Goal: Information Seeking & Learning: Learn about a topic

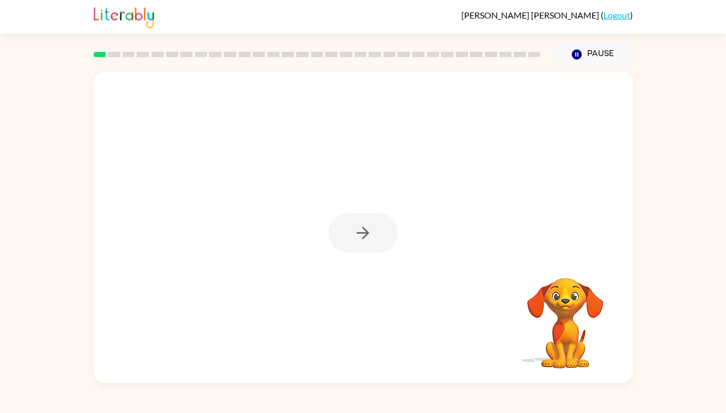
click at [384, 242] on div at bounding box center [363, 233] width 70 height 40
click at [100, 54] on rect at bounding box center [100, 54] width 13 height 5
click at [364, 233] on icon "button" at bounding box center [363, 232] width 13 height 13
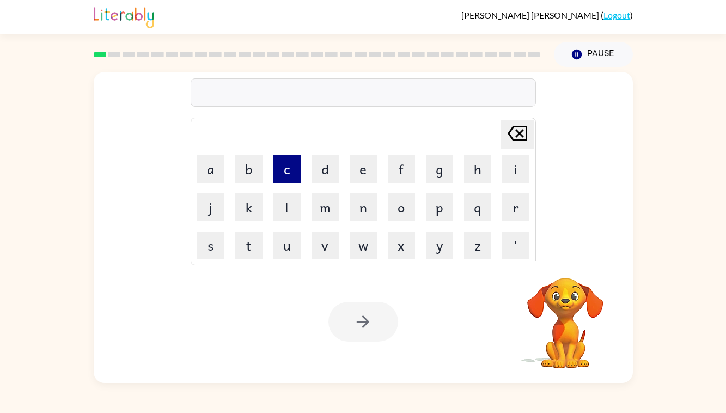
click at [287, 166] on button "c" at bounding box center [286, 168] width 27 height 27
click at [397, 206] on button "o" at bounding box center [401, 206] width 27 height 27
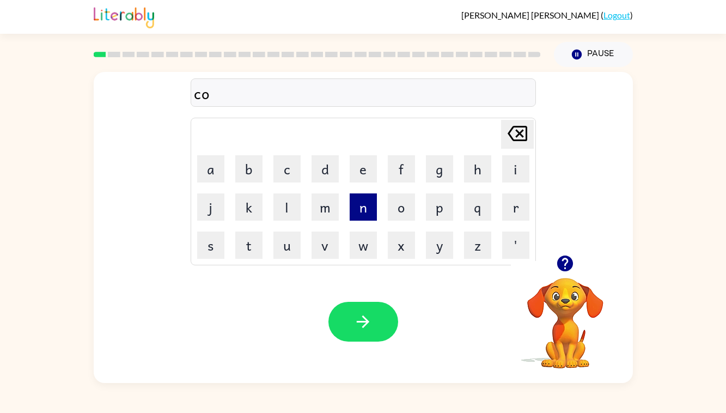
click at [360, 210] on button "n" at bounding box center [363, 206] width 27 height 27
type button "n"
click at [250, 93] on div "fireprouf" at bounding box center [363, 93] width 339 height 23
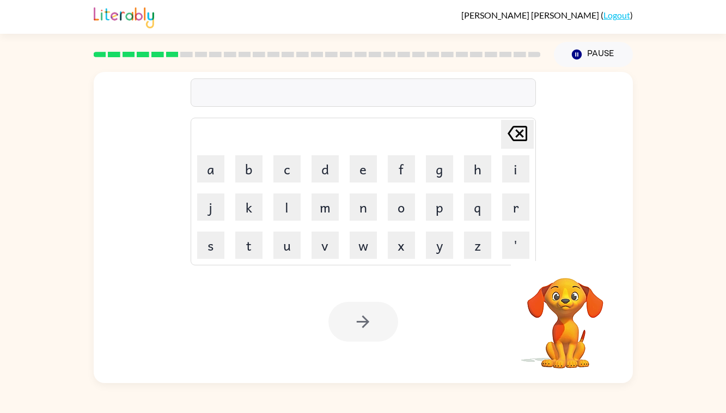
click at [158, 56] on rect at bounding box center [157, 54] width 13 height 5
click at [172, 54] on rect at bounding box center [172, 54] width 13 height 5
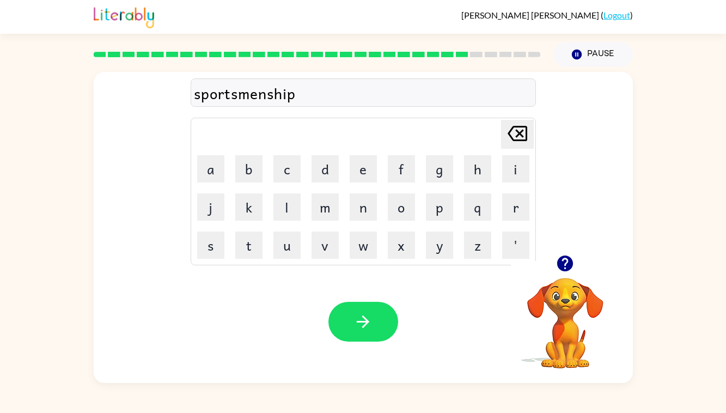
click at [258, 96] on div "sportsmenship" at bounding box center [363, 93] width 339 height 23
click at [305, 96] on div "sportsmenship" at bounding box center [363, 93] width 339 height 23
click at [293, 93] on div "sportsmenship" at bounding box center [363, 93] width 339 height 23
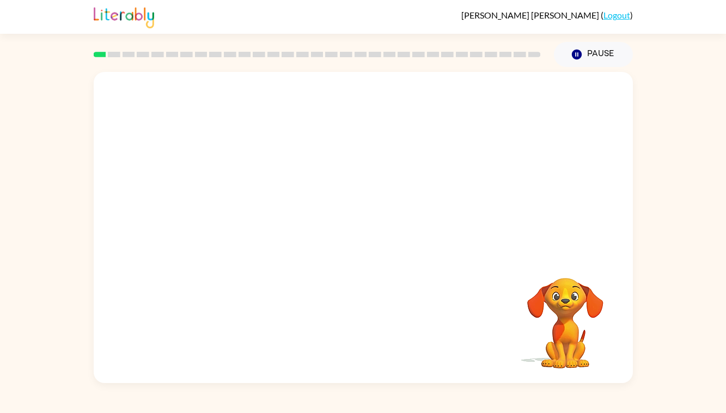
click at [236, 199] on video "Your browser must support playing .mp4 files to use Literably. Please try using…" at bounding box center [363, 163] width 539 height 183
click at [373, 230] on div at bounding box center [363, 233] width 70 height 40
click at [357, 224] on icon "button" at bounding box center [362, 232] width 19 height 19
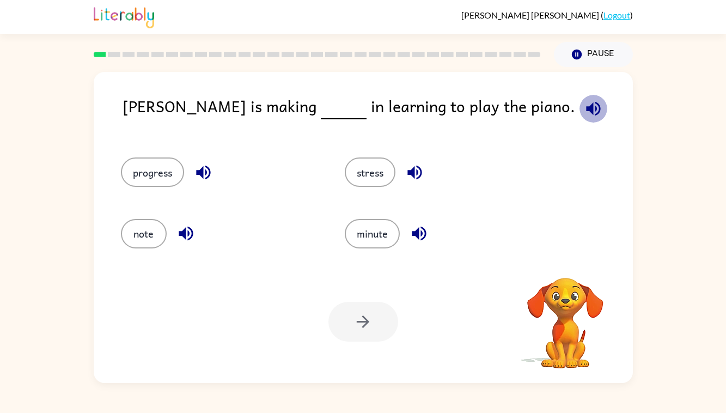
click at [584, 106] on icon "button" at bounding box center [593, 108] width 19 height 19
click at [584, 110] on icon "button" at bounding box center [593, 108] width 19 height 19
click at [584, 108] on icon "button" at bounding box center [593, 108] width 19 height 19
click at [584, 106] on icon "button" at bounding box center [593, 108] width 19 height 19
click at [144, 169] on button "progress" at bounding box center [152, 171] width 63 height 29
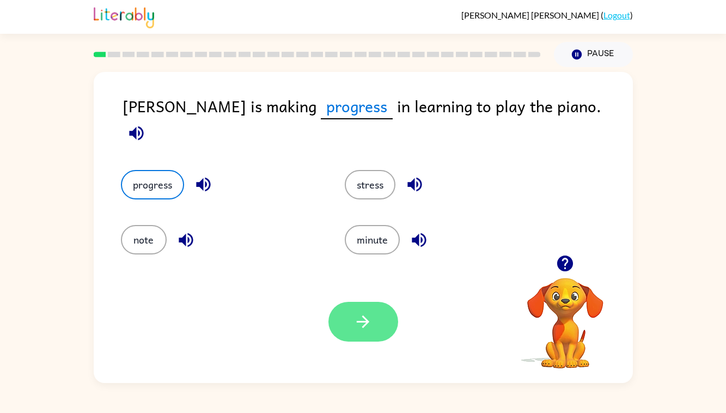
click at [354, 320] on icon "button" at bounding box center [362, 321] width 19 height 19
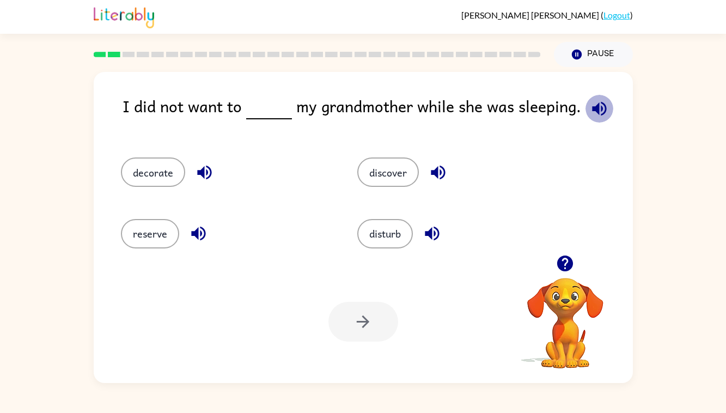
click at [600, 109] on icon "button" at bounding box center [599, 108] width 14 height 14
click at [399, 244] on button "disturb" at bounding box center [385, 233] width 56 height 29
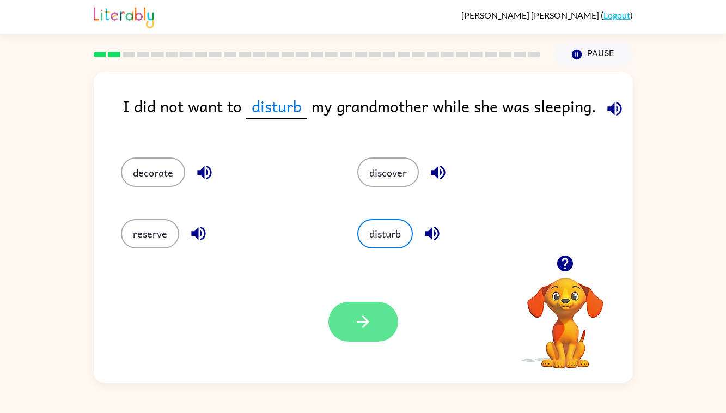
click at [349, 326] on button "button" at bounding box center [363, 322] width 70 height 40
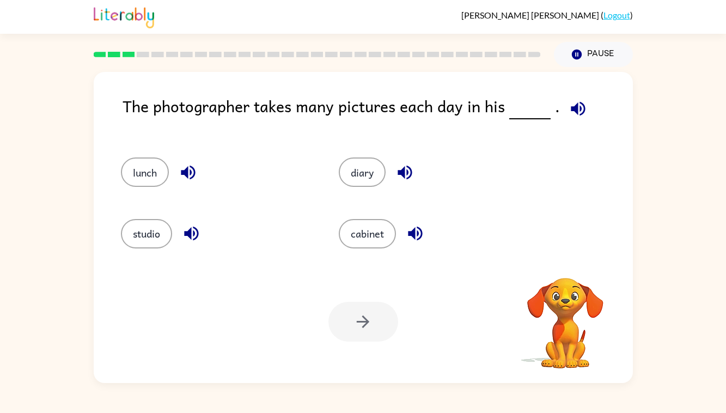
click at [582, 109] on icon "button" at bounding box center [577, 108] width 19 height 19
click at [156, 236] on button "studio" at bounding box center [146, 233] width 51 height 29
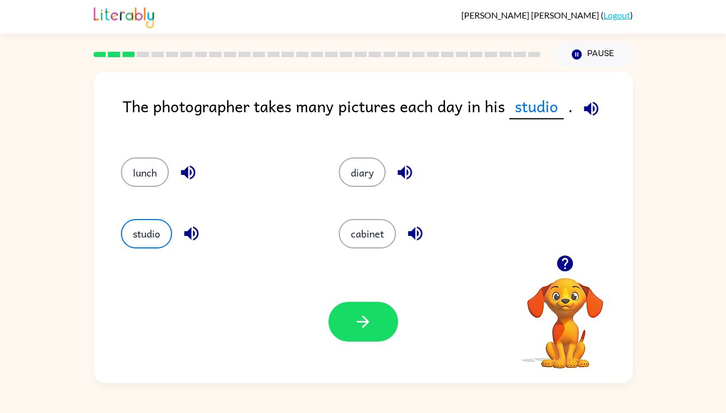
click at [365, 318] on icon "button" at bounding box center [363, 321] width 13 height 13
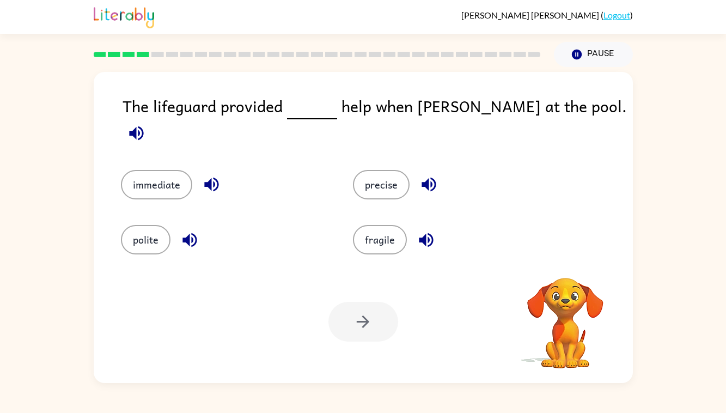
click at [146, 124] on icon "button" at bounding box center [136, 133] width 19 height 19
click at [143, 126] on icon "button" at bounding box center [136, 133] width 14 height 14
click at [136, 183] on button "immediate" at bounding box center [156, 184] width 71 height 29
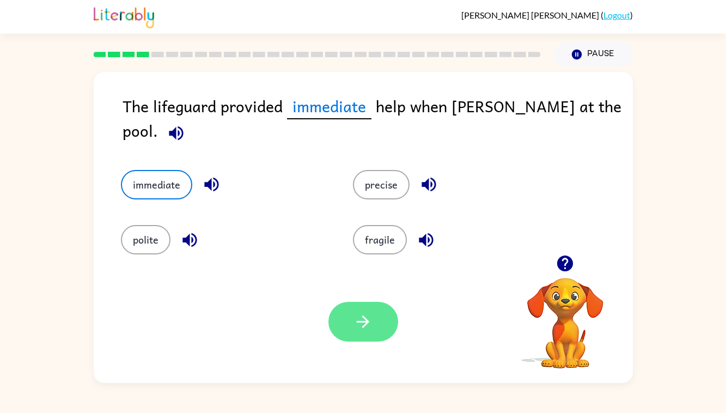
click at [379, 312] on button "button" at bounding box center [363, 322] width 70 height 40
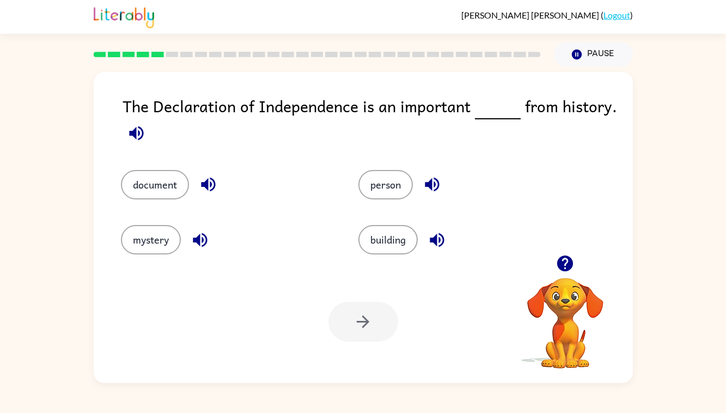
click at [131, 127] on icon "button" at bounding box center [136, 133] width 19 height 19
click at [169, 191] on button "document" at bounding box center [155, 184] width 68 height 29
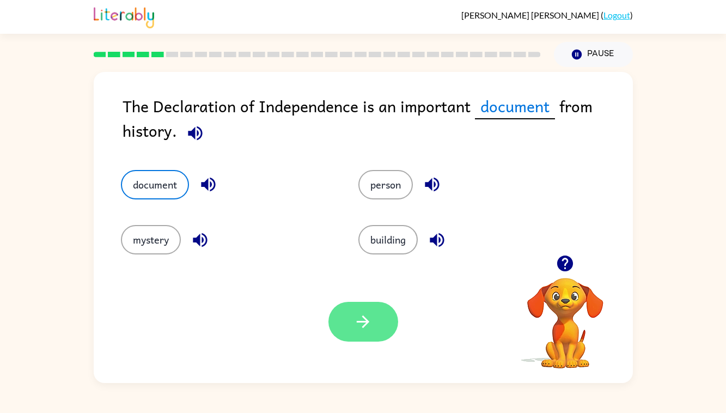
click at [359, 326] on icon "button" at bounding box center [362, 321] width 19 height 19
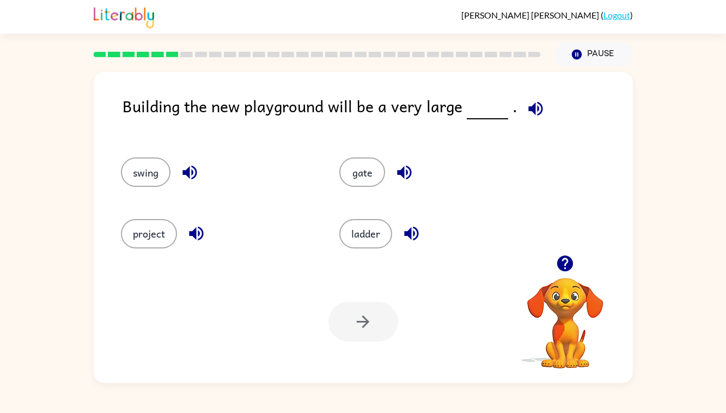
click at [533, 108] on icon "button" at bounding box center [535, 108] width 19 height 19
click at [156, 234] on button "project" at bounding box center [149, 233] width 56 height 29
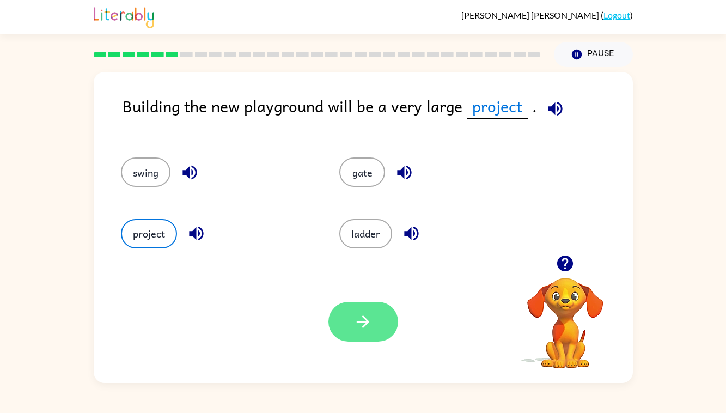
click at [352, 314] on button "button" at bounding box center [363, 322] width 70 height 40
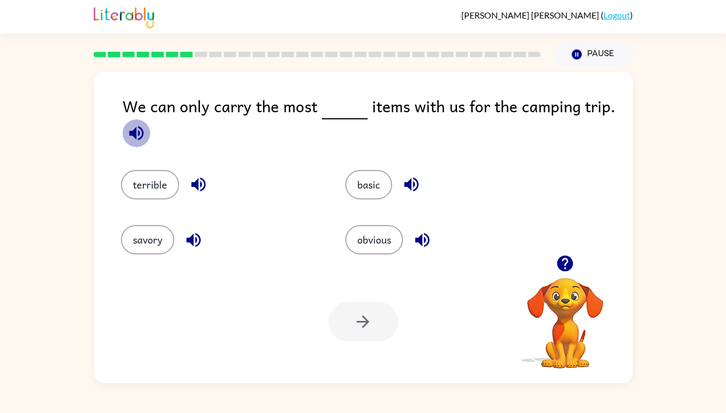
click at [134, 129] on icon "button" at bounding box center [136, 133] width 14 height 14
click at [131, 128] on icon "button" at bounding box center [136, 133] width 19 height 19
click at [367, 191] on button "basic" at bounding box center [368, 184] width 47 height 29
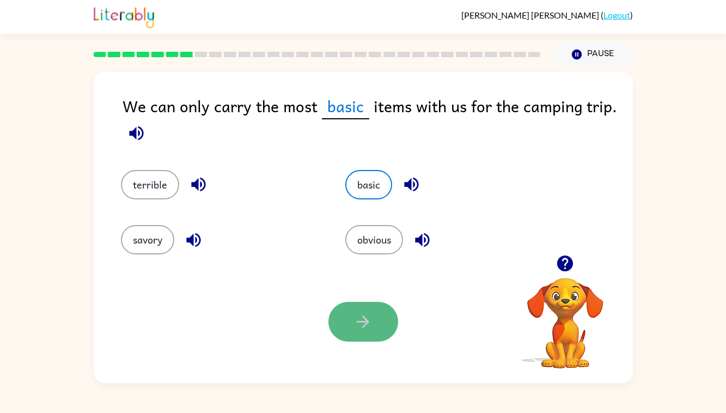
click at [362, 336] on button "button" at bounding box center [363, 322] width 70 height 40
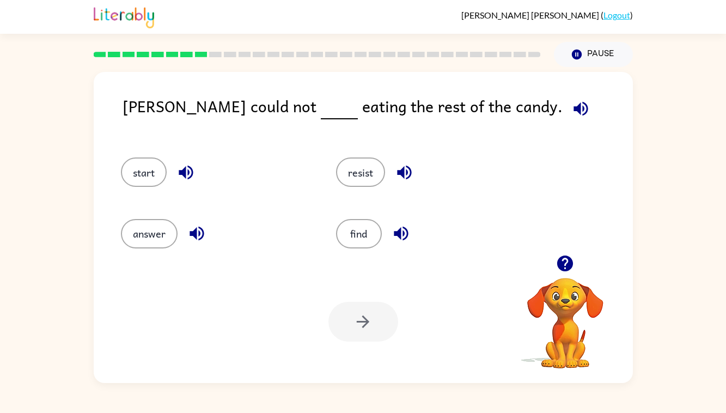
click at [571, 106] on icon "button" at bounding box center [580, 108] width 19 height 19
click at [365, 167] on button "resist" at bounding box center [360, 171] width 49 height 29
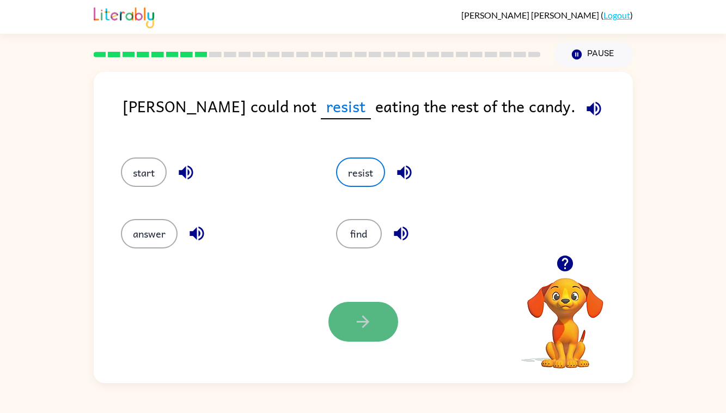
click at [356, 321] on icon "button" at bounding box center [362, 321] width 19 height 19
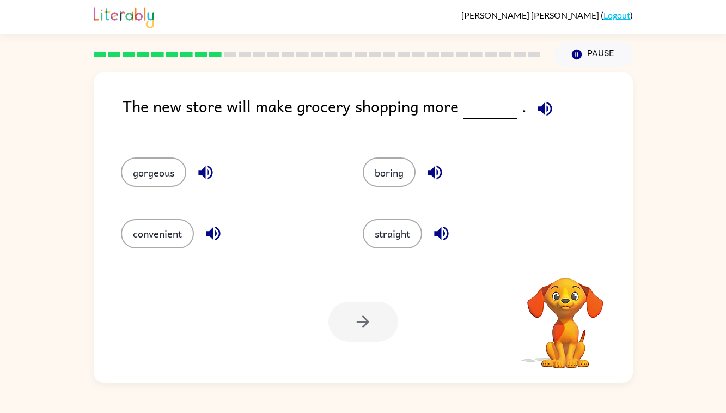
click at [545, 110] on icon "button" at bounding box center [544, 108] width 14 height 14
click at [179, 235] on button "convenient" at bounding box center [157, 233] width 73 height 29
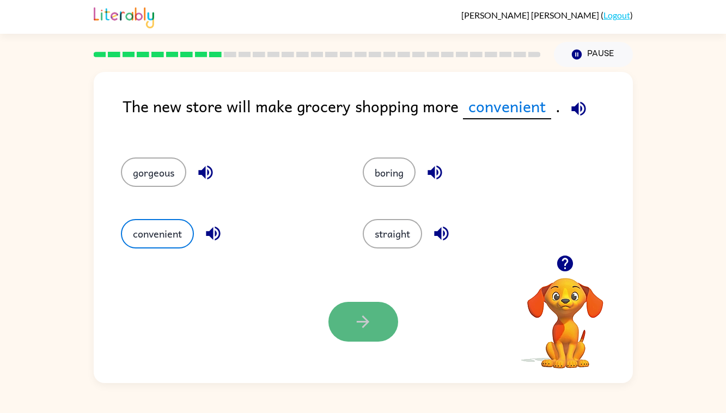
click at [357, 322] on icon "button" at bounding box center [363, 321] width 13 height 13
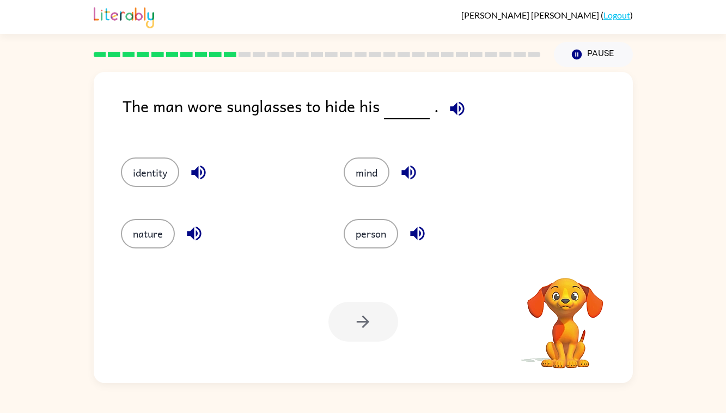
click at [456, 106] on icon "button" at bounding box center [457, 108] width 19 height 19
click at [163, 178] on button "identity" at bounding box center [150, 171] width 58 height 29
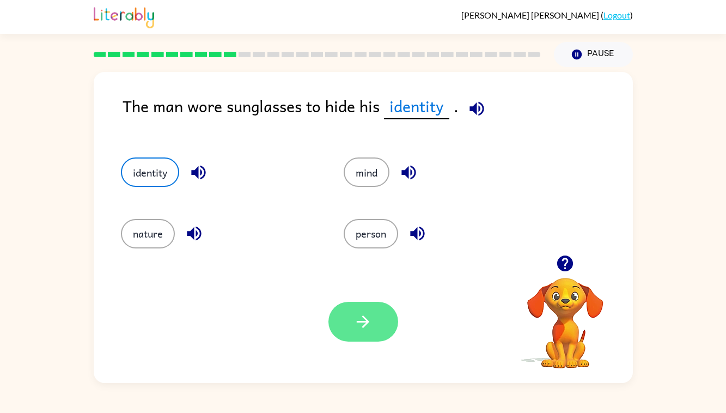
click at [380, 315] on button "button" at bounding box center [363, 322] width 70 height 40
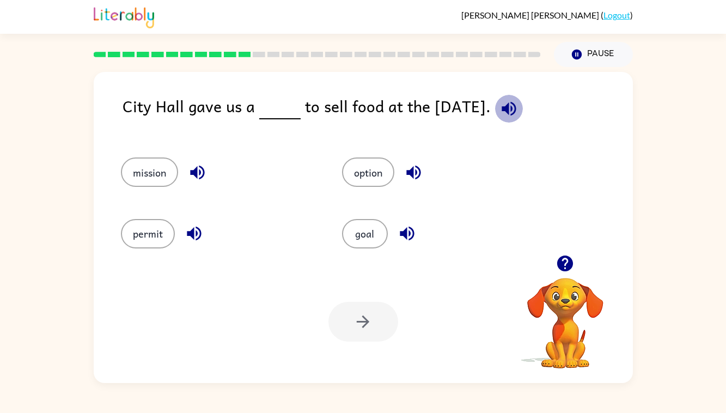
click at [511, 113] on icon "button" at bounding box center [508, 108] width 19 height 19
click at [153, 240] on button "permit" at bounding box center [148, 233] width 54 height 29
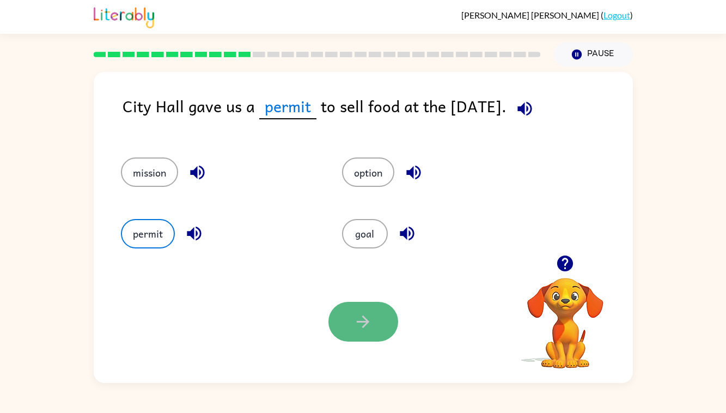
click at [368, 323] on icon "button" at bounding box center [362, 321] width 19 height 19
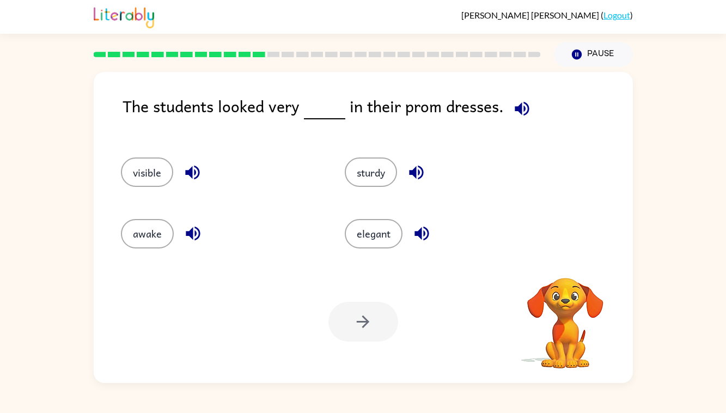
click at [521, 105] on icon "button" at bounding box center [521, 108] width 19 height 19
click at [378, 222] on button "elegant" at bounding box center [374, 233] width 58 height 29
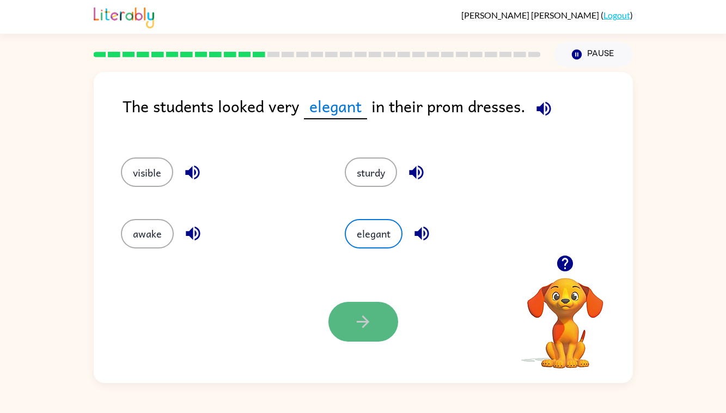
click at [357, 322] on icon "button" at bounding box center [362, 321] width 19 height 19
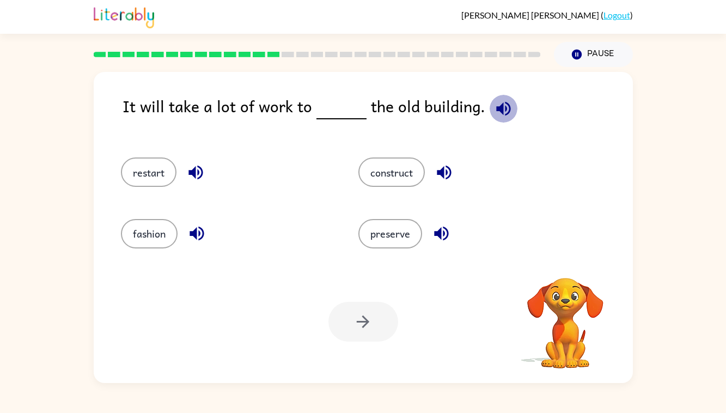
click at [499, 108] on icon "button" at bounding box center [503, 108] width 14 height 14
click at [395, 186] on button "construct" at bounding box center [391, 171] width 66 height 29
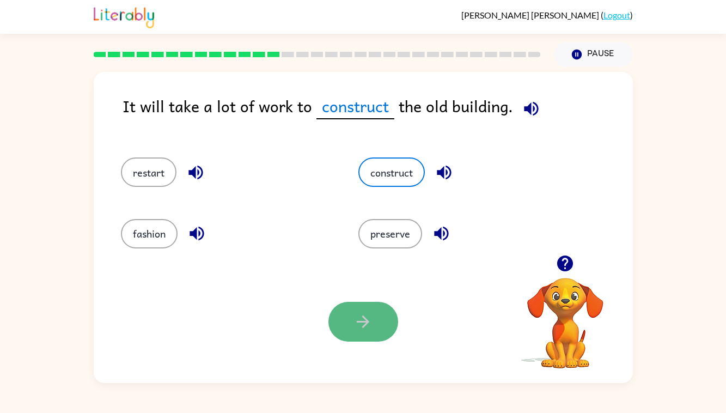
click at [357, 332] on button "button" at bounding box center [363, 322] width 70 height 40
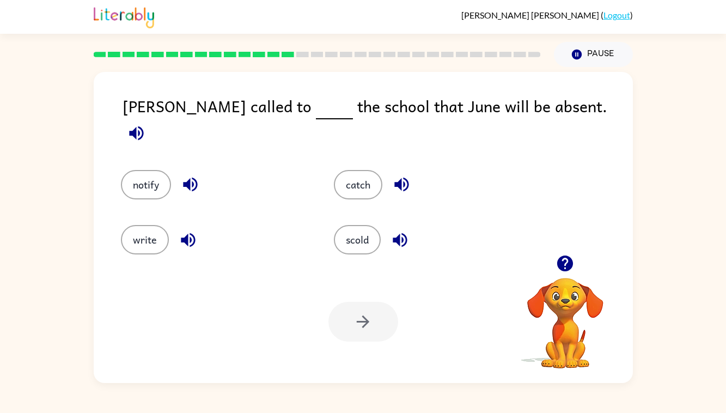
click at [146, 124] on icon "button" at bounding box center [136, 133] width 19 height 19
click at [148, 174] on button "notify" at bounding box center [146, 184] width 50 height 29
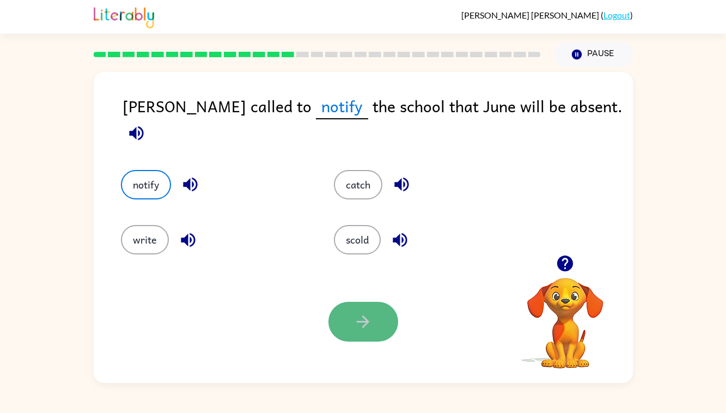
click at [385, 325] on button "button" at bounding box center [363, 322] width 70 height 40
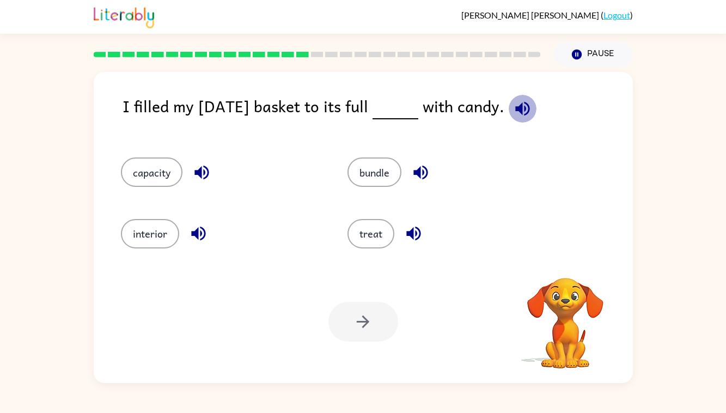
click at [529, 106] on icon "button" at bounding box center [522, 108] width 14 height 14
click at [168, 169] on button "capacity" at bounding box center [152, 171] width 62 height 29
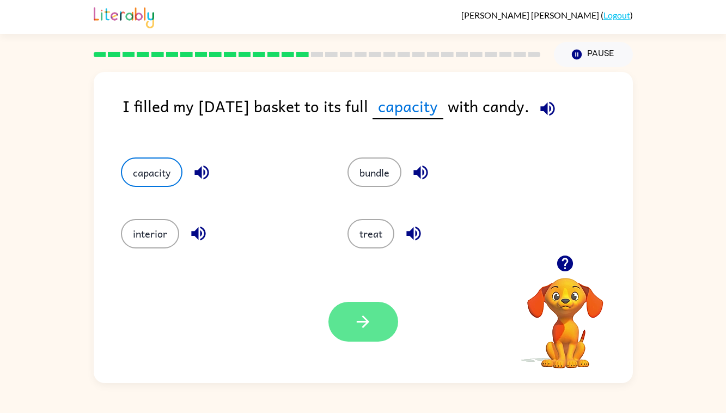
click at [374, 321] on button "button" at bounding box center [363, 322] width 70 height 40
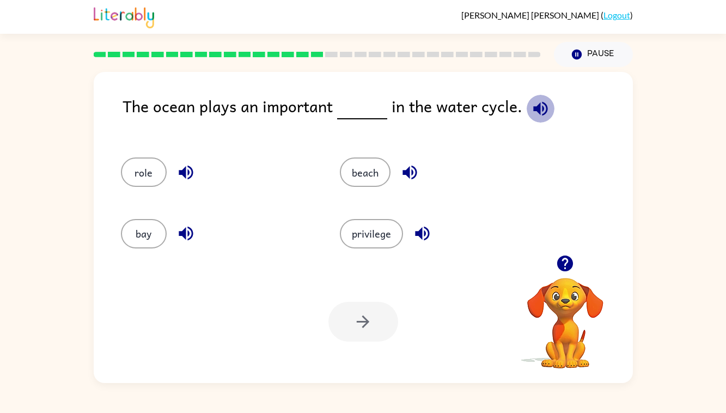
click at [538, 107] on icon "button" at bounding box center [540, 108] width 19 height 19
click at [146, 186] on button "role" at bounding box center [144, 171] width 46 height 29
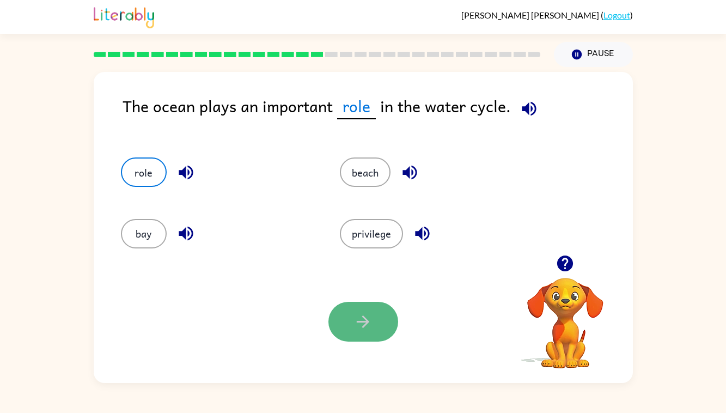
click at [354, 320] on icon "button" at bounding box center [362, 321] width 19 height 19
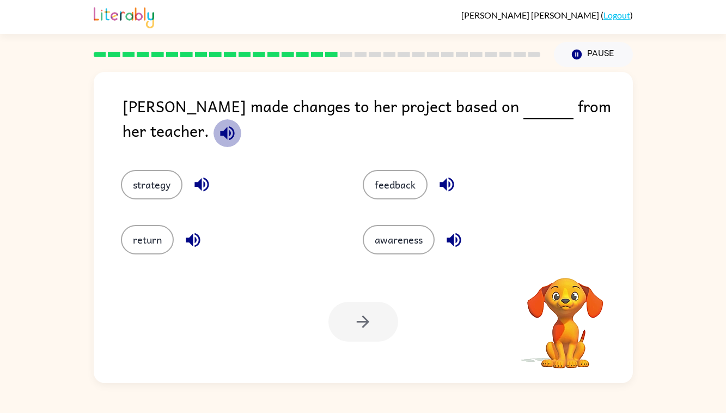
click at [237, 124] on icon "button" at bounding box center [227, 133] width 19 height 19
click at [408, 170] on button "feedback" at bounding box center [395, 184] width 65 height 29
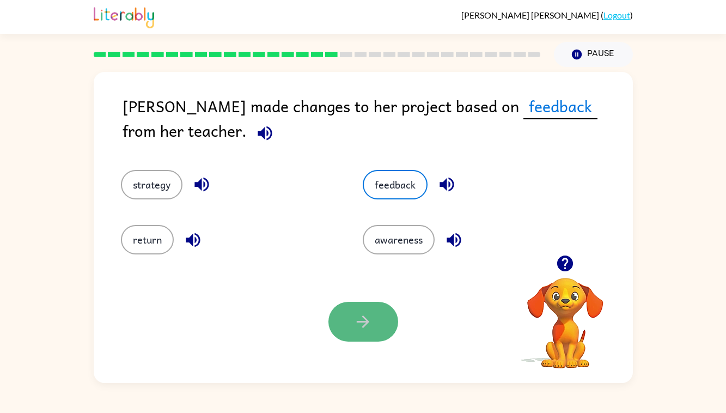
click at [376, 325] on button "button" at bounding box center [363, 322] width 70 height 40
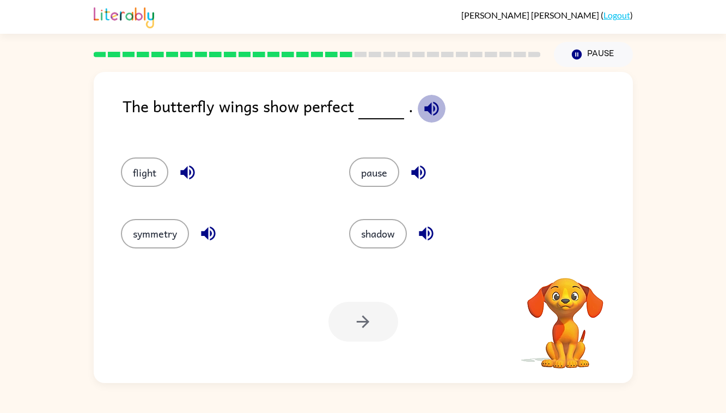
click at [432, 105] on icon "button" at bounding box center [431, 108] width 19 height 19
click at [387, 235] on button "shadow" at bounding box center [378, 233] width 58 height 29
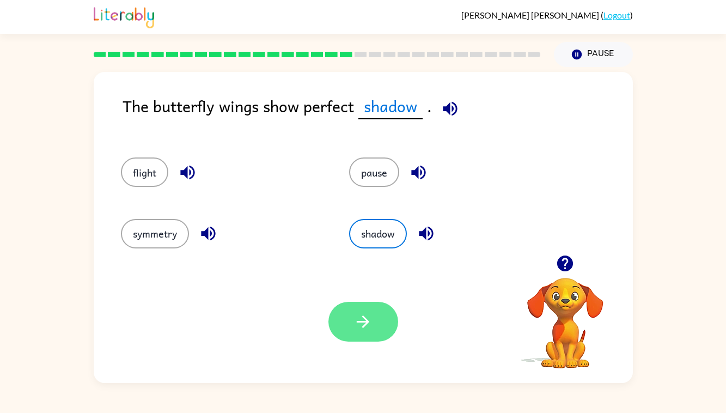
click at [360, 320] on icon "button" at bounding box center [362, 321] width 19 height 19
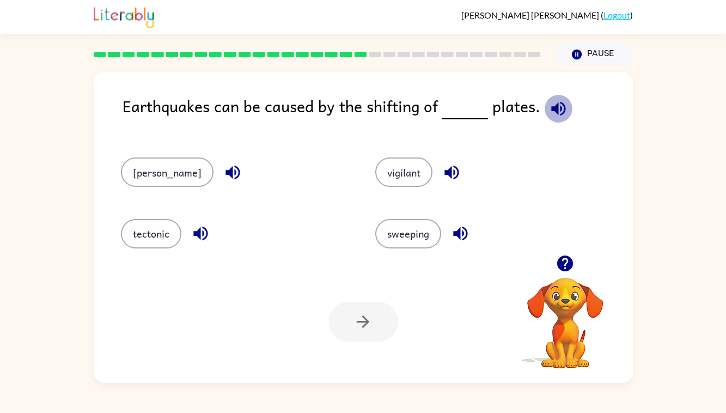
click at [558, 102] on icon "button" at bounding box center [558, 108] width 19 height 19
click at [144, 237] on button "tectonic" at bounding box center [151, 233] width 60 height 29
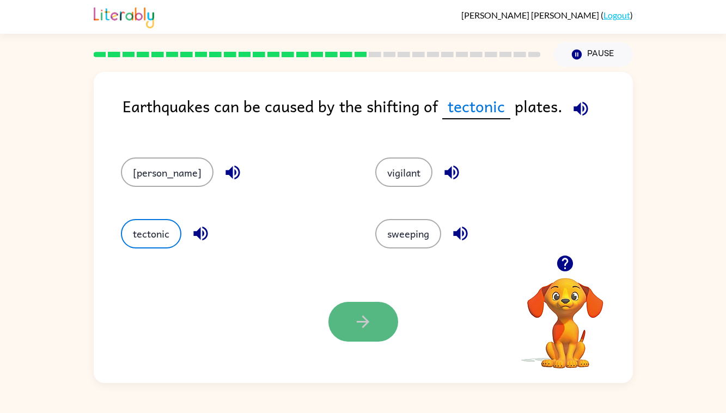
click at [367, 319] on icon "button" at bounding box center [362, 321] width 19 height 19
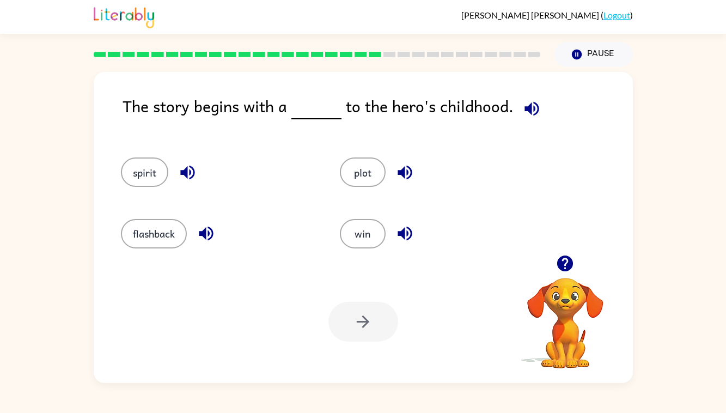
click at [525, 105] on icon "button" at bounding box center [531, 108] width 14 height 14
click at [168, 231] on button "flashback" at bounding box center [154, 233] width 66 height 29
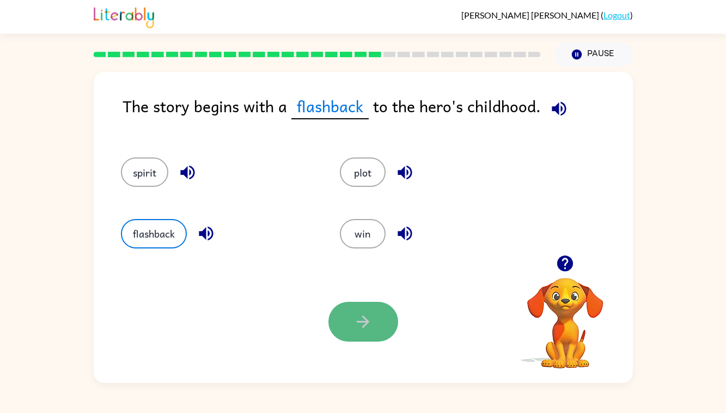
click at [348, 331] on button "button" at bounding box center [363, 322] width 70 height 40
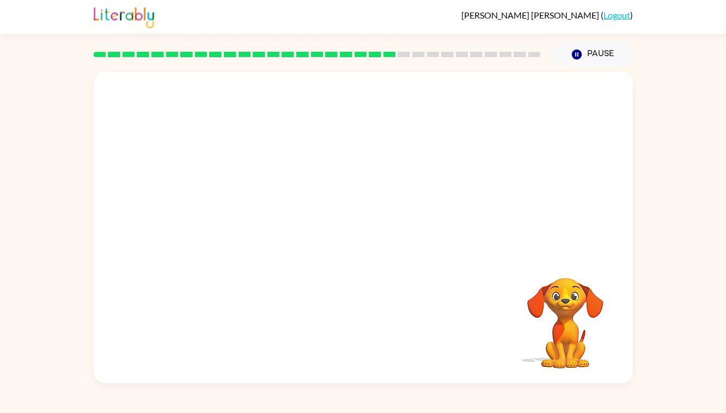
click at [270, 221] on video "Your browser must support playing .mp4 files to use Literably. Please try using…" at bounding box center [363, 163] width 539 height 183
click at [366, 243] on button "button" at bounding box center [363, 233] width 70 height 40
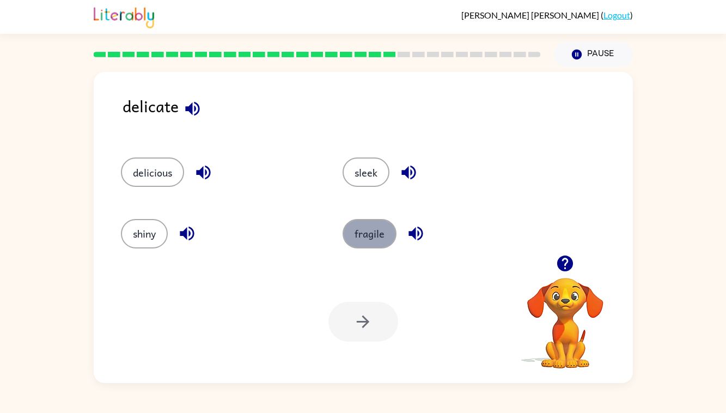
click at [356, 241] on button "fragile" at bounding box center [369, 233] width 54 height 29
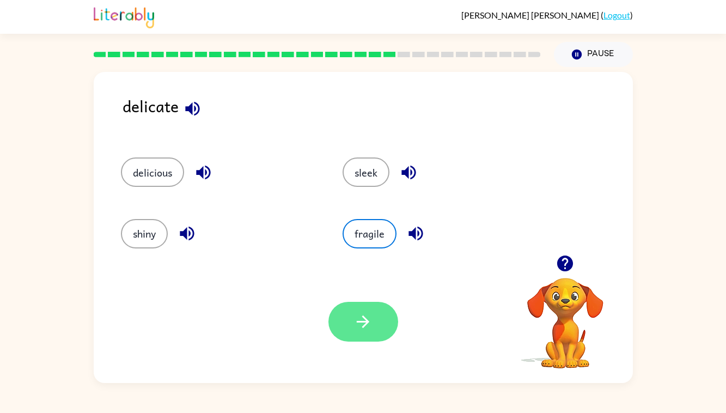
click at [349, 327] on button "button" at bounding box center [363, 322] width 70 height 40
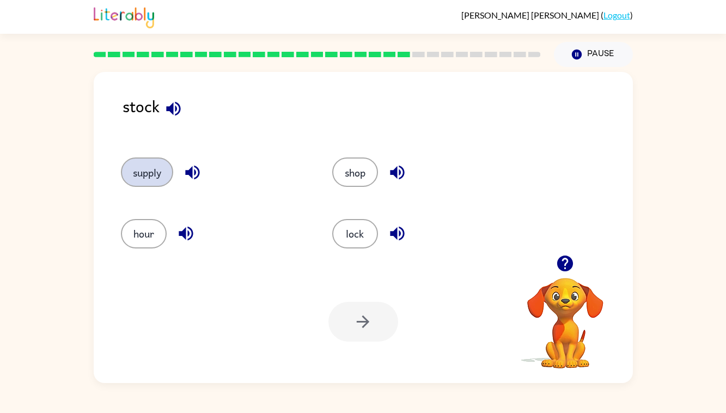
click at [152, 174] on button "supply" at bounding box center [147, 171] width 52 height 29
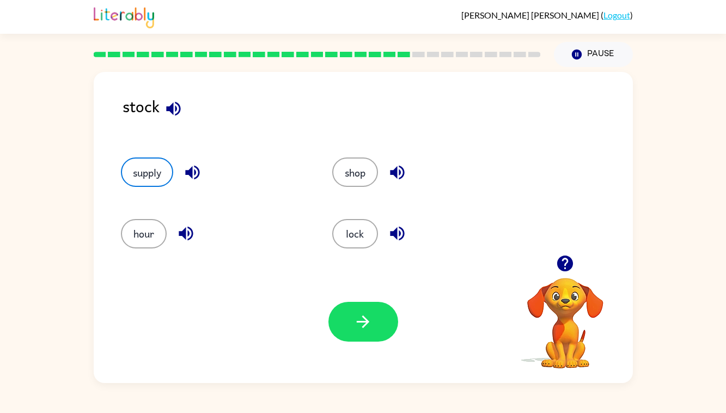
click at [350, 320] on button "button" at bounding box center [363, 322] width 70 height 40
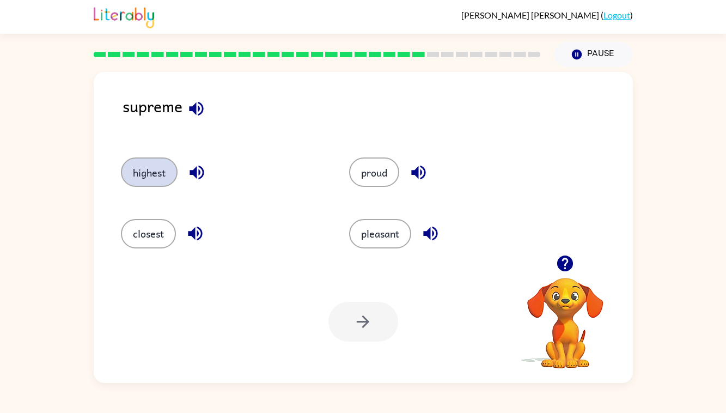
click at [148, 170] on button "highest" at bounding box center [149, 171] width 57 height 29
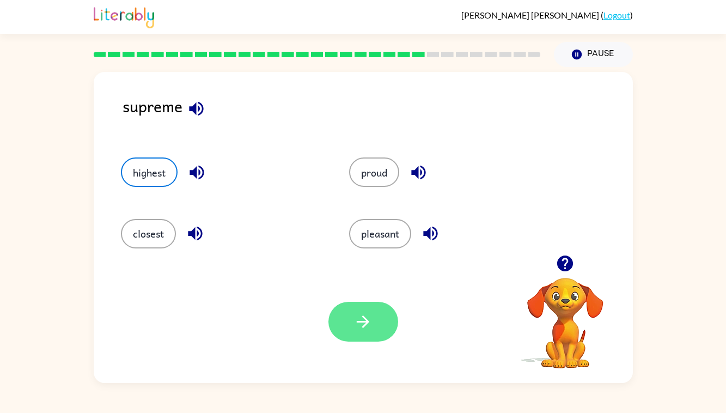
click at [374, 313] on button "button" at bounding box center [363, 322] width 70 height 40
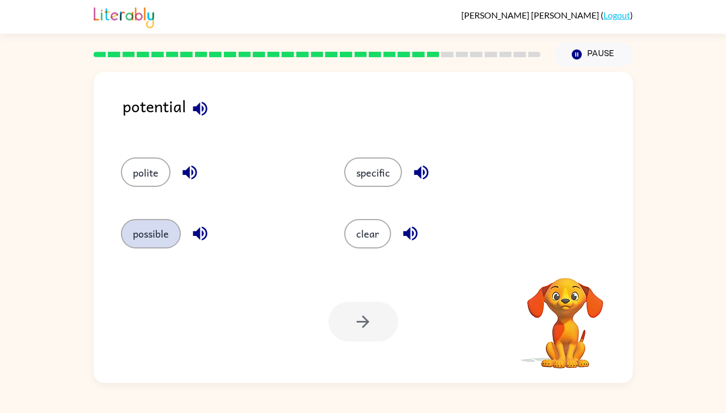
click at [171, 229] on button "possible" at bounding box center [151, 233] width 60 height 29
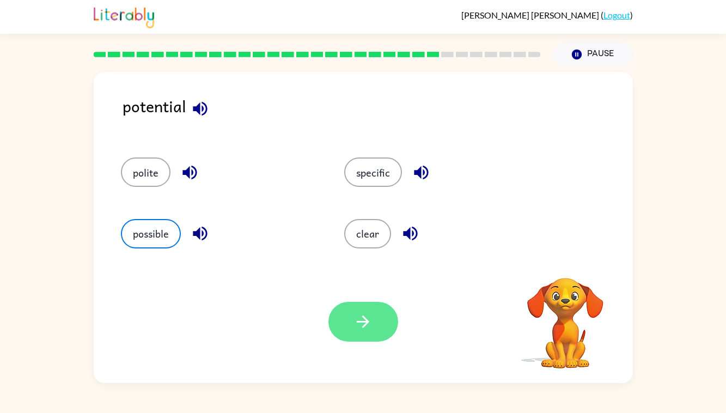
click at [387, 325] on button "button" at bounding box center [363, 322] width 70 height 40
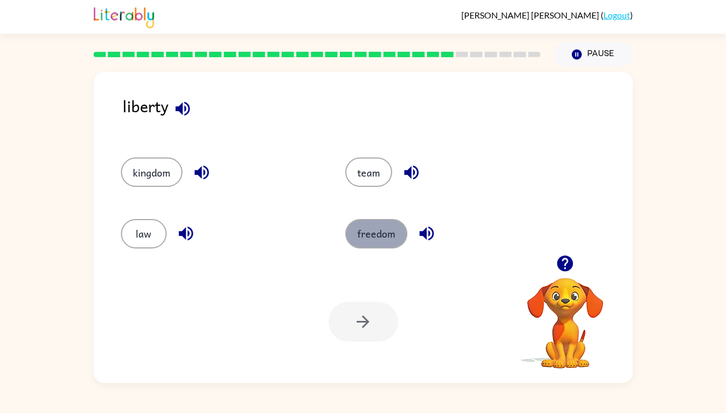
click at [374, 244] on button "freedom" at bounding box center [376, 233] width 62 height 29
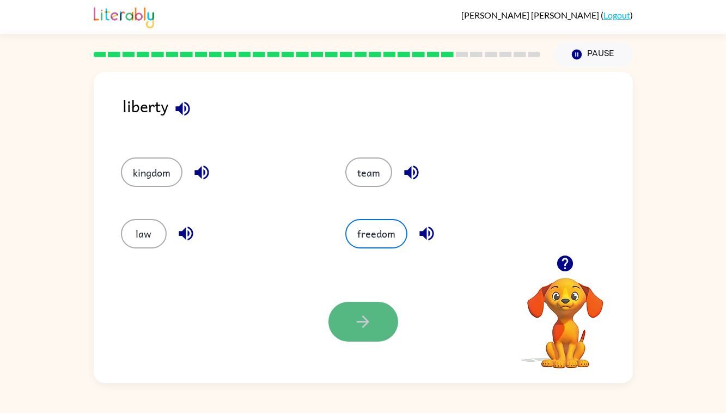
click at [359, 325] on icon "button" at bounding box center [362, 321] width 19 height 19
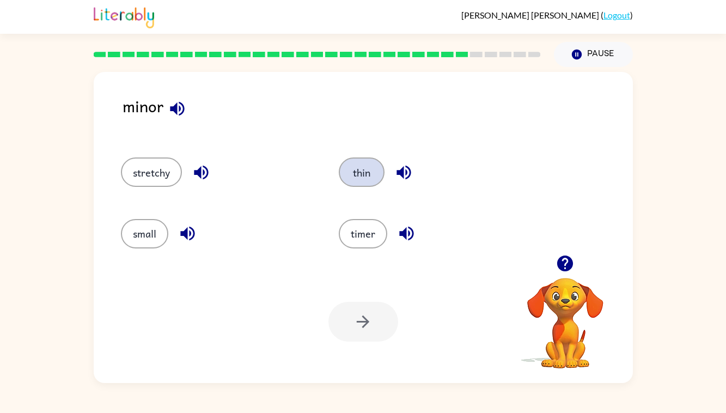
click at [360, 170] on button "thin" at bounding box center [362, 171] width 46 height 29
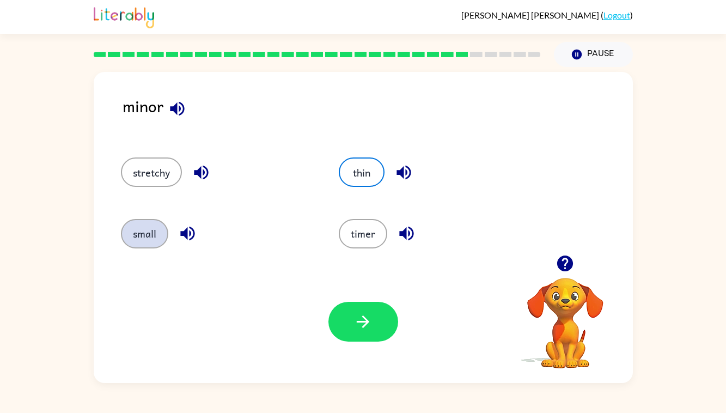
click at [139, 230] on button "small" at bounding box center [144, 233] width 47 height 29
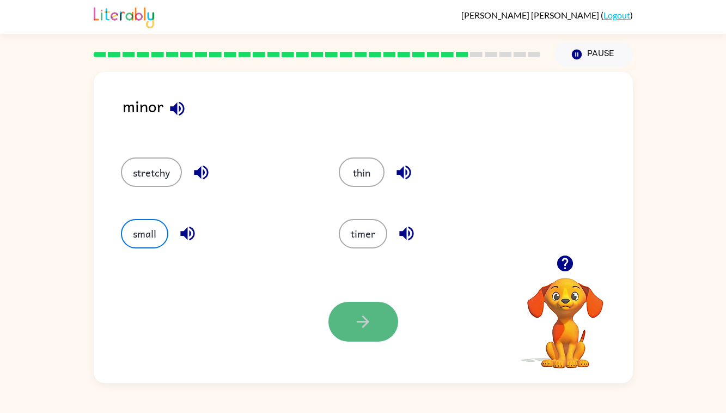
click at [348, 311] on button "button" at bounding box center [363, 322] width 70 height 40
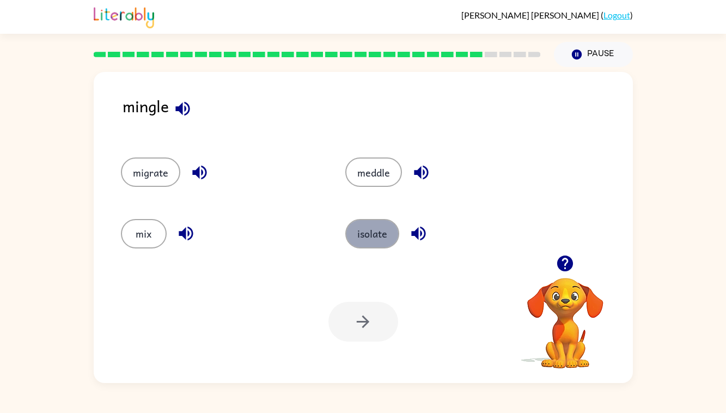
click at [372, 238] on button "isolate" at bounding box center [372, 233] width 54 height 29
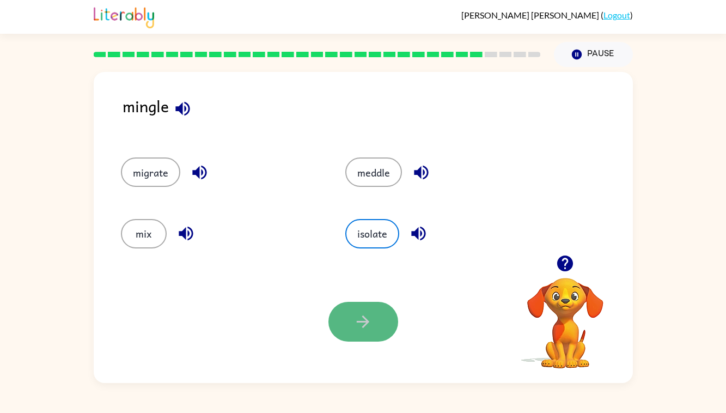
click at [369, 318] on icon "button" at bounding box center [362, 321] width 19 height 19
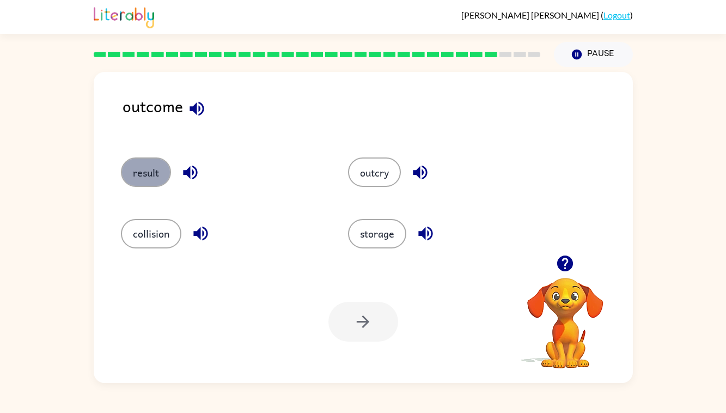
click at [154, 168] on button "result" at bounding box center [146, 171] width 50 height 29
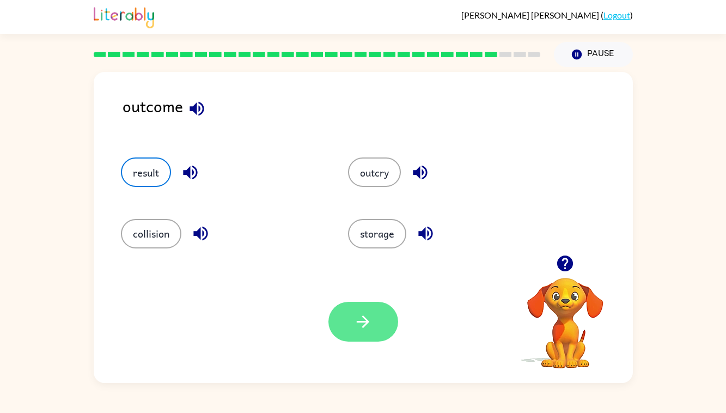
click at [358, 319] on icon "button" at bounding box center [362, 321] width 19 height 19
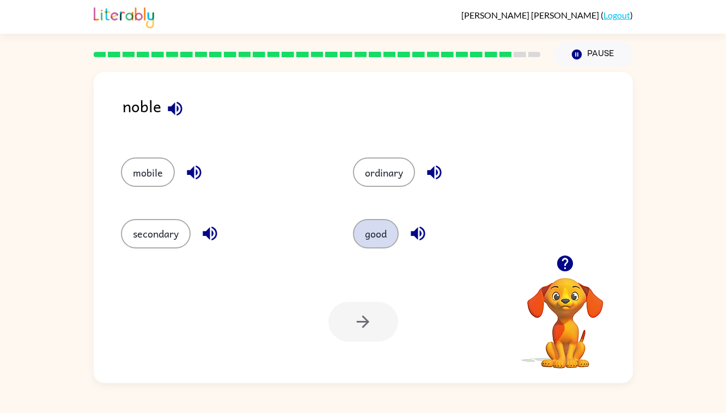
click at [366, 232] on button "good" at bounding box center [376, 233] width 46 height 29
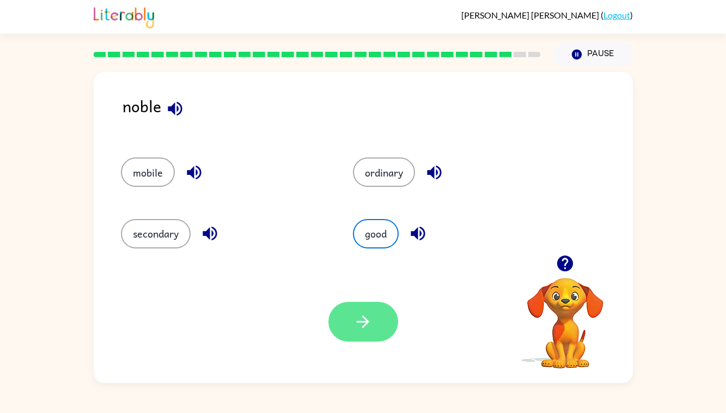
click at [354, 318] on icon "button" at bounding box center [362, 321] width 19 height 19
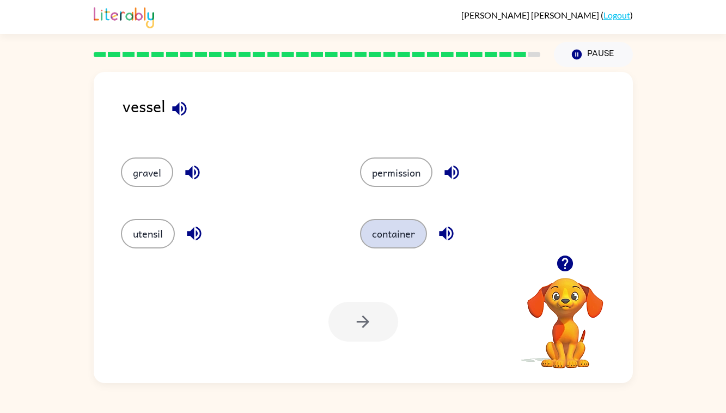
click at [402, 235] on button "container" at bounding box center [393, 233] width 67 height 29
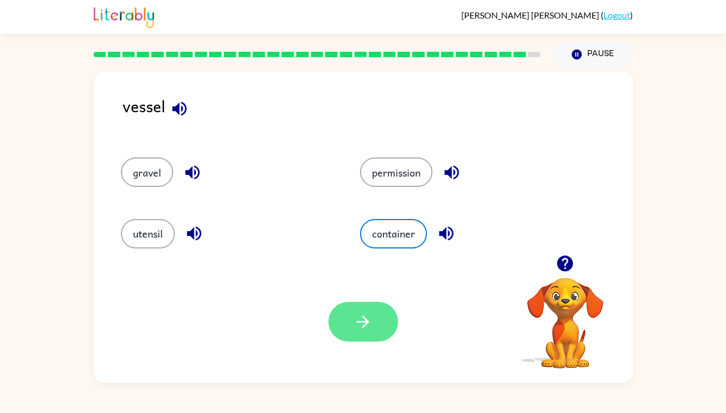
click at [374, 325] on button "button" at bounding box center [363, 322] width 70 height 40
